Goal: Task Accomplishment & Management: Complete application form

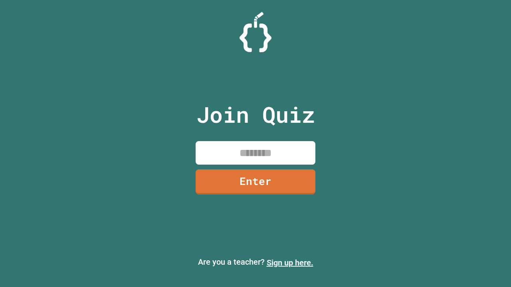
click at [290, 263] on link "Sign up here." at bounding box center [289, 263] width 47 height 10
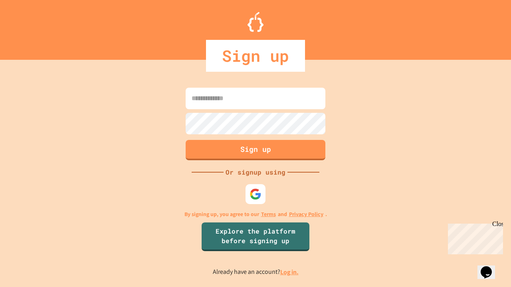
click at [290, 272] on link "Log in." at bounding box center [289, 272] width 18 height 8
